Goal: Task Accomplishment & Management: Use online tool/utility

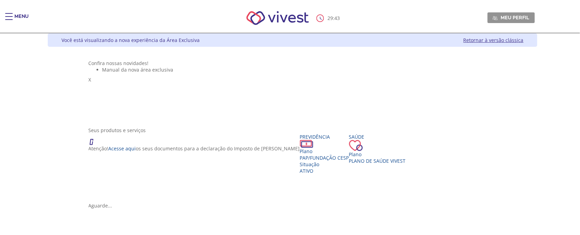
click at [11, 14] on div "Main header" at bounding box center [9, 20] width 8 height 14
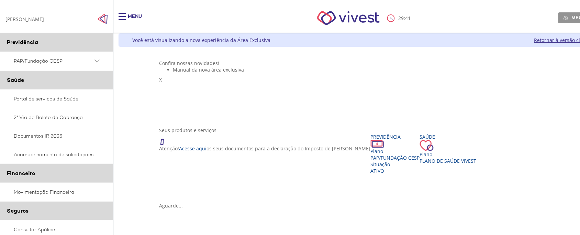
scroll to position [86, 0]
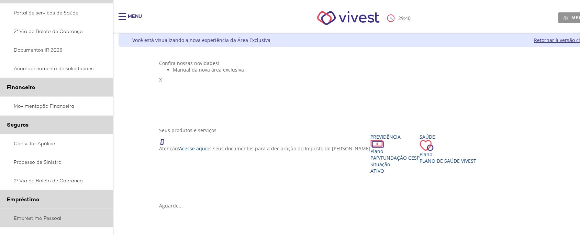
click at [37, 217] on link "Empréstimo Pessoal" at bounding box center [56, 218] width 113 height 19
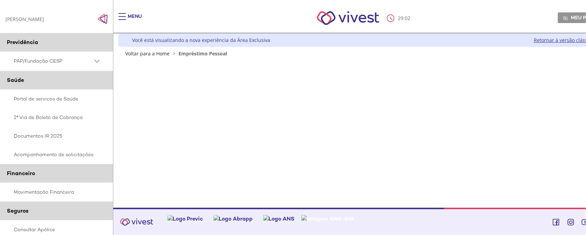
scroll to position [129, 0]
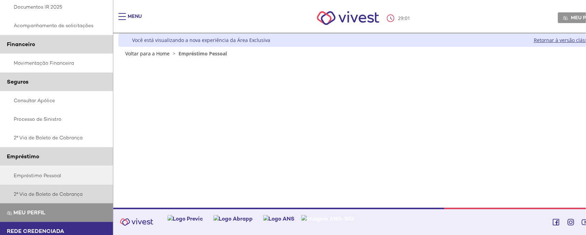
click at [43, 195] on link "2ª Via de Boleto de Cobrança" at bounding box center [56, 193] width 113 height 19
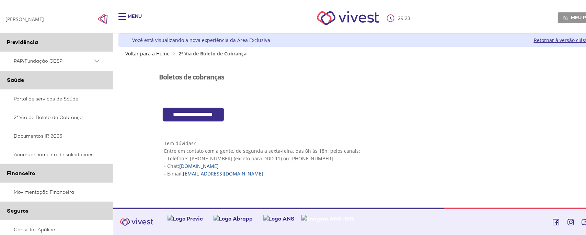
click at [184, 117] on input "**********" at bounding box center [193, 115] width 61 height 14
